Goal: Browse casually

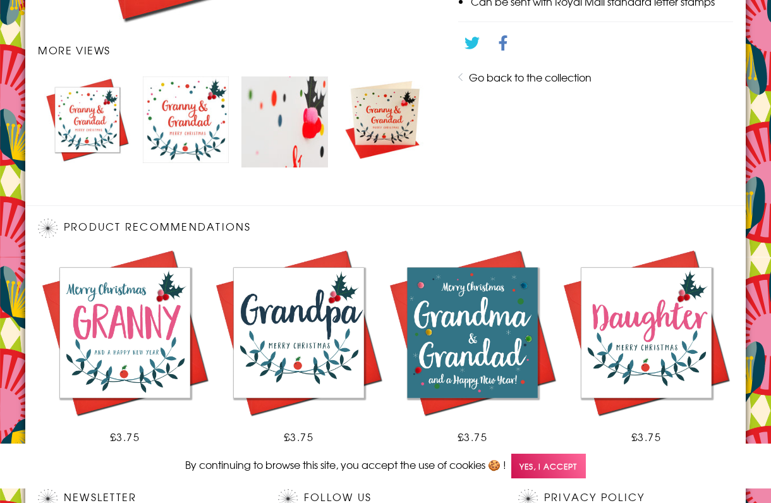
scroll to position [800, 0]
